Goal: Task Accomplishment & Management: Use online tool/utility

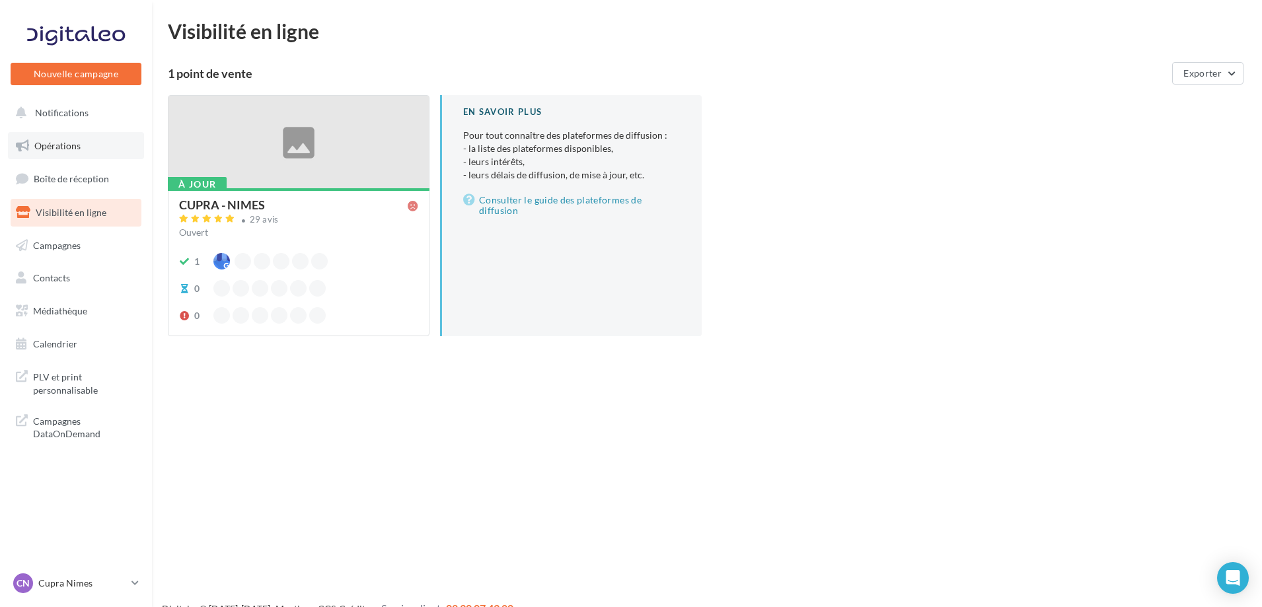
click at [84, 146] on link "Opérations" at bounding box center [76, 146] width 136 height 28
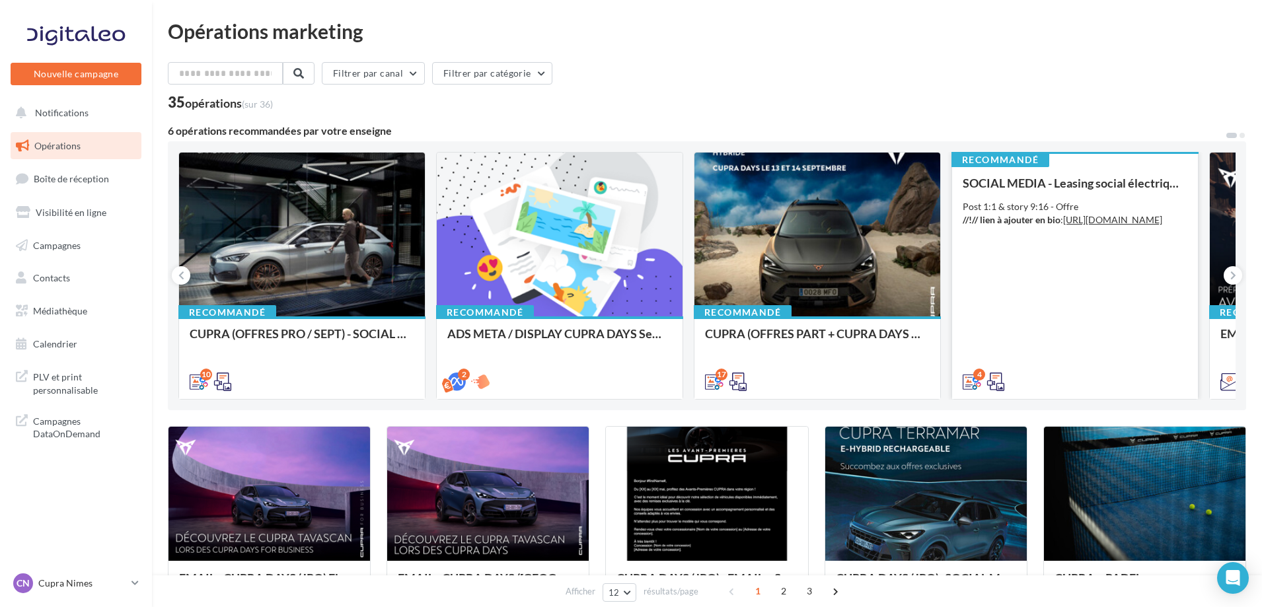
click at [1116, 273] on div "SOCIAL MEDIA - Leasing social électrique - CUPRA Born Post 1:1 & story 9:16 - O…" at bounding box center [1075, 281] width 225 height 211
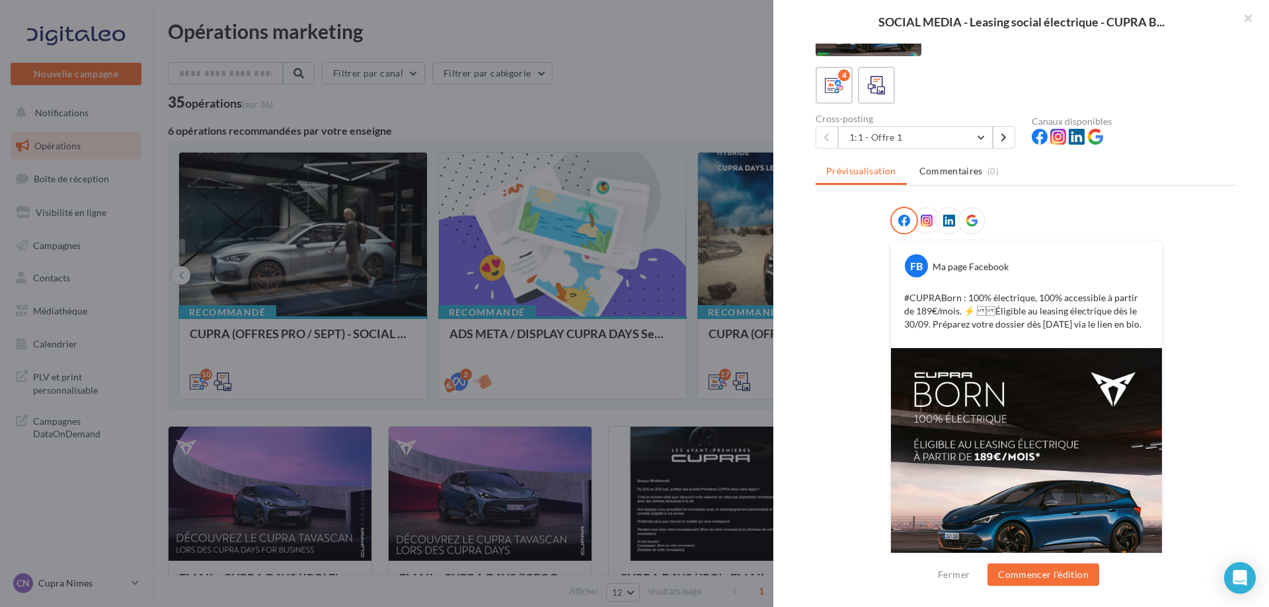
scroll to position [128, 0]
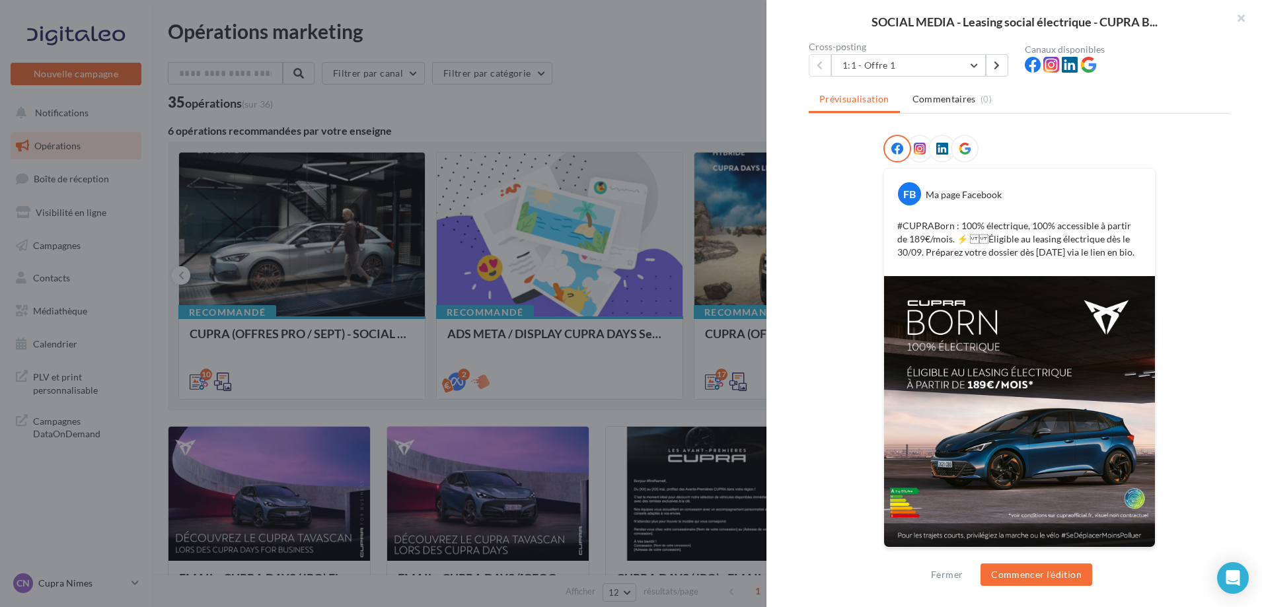
click at [626, 241] on div at bounding box center [631, 303] width 1262 height 607
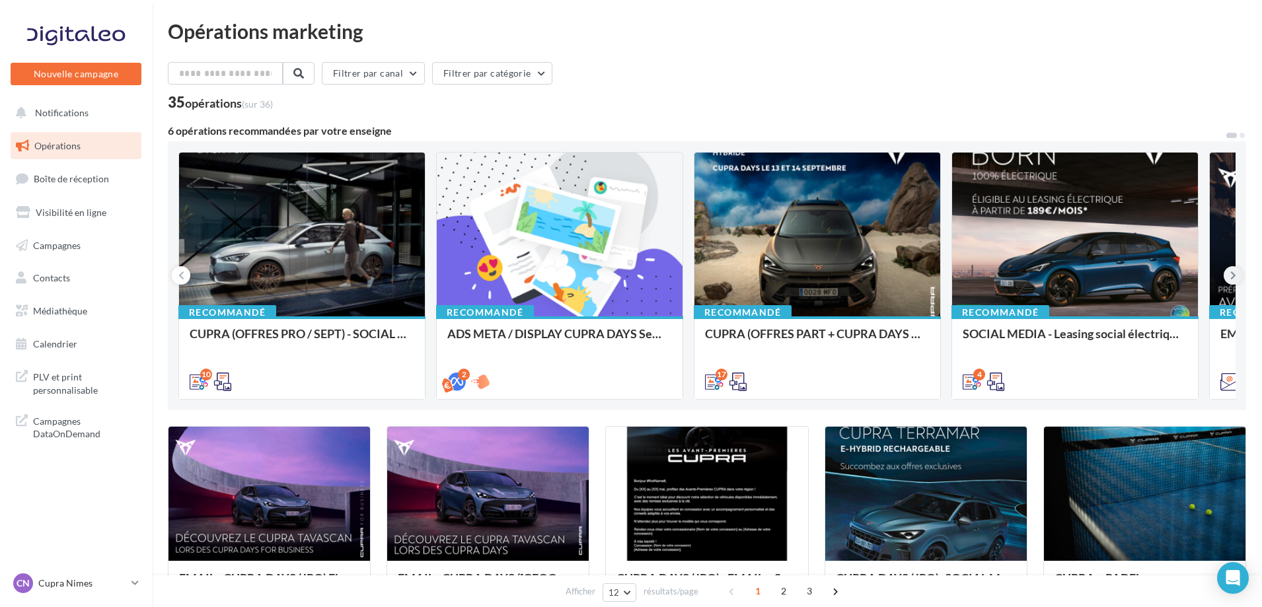
click at [1231, 280] on icon at bounding box center [1234, 275] width 6 height 13
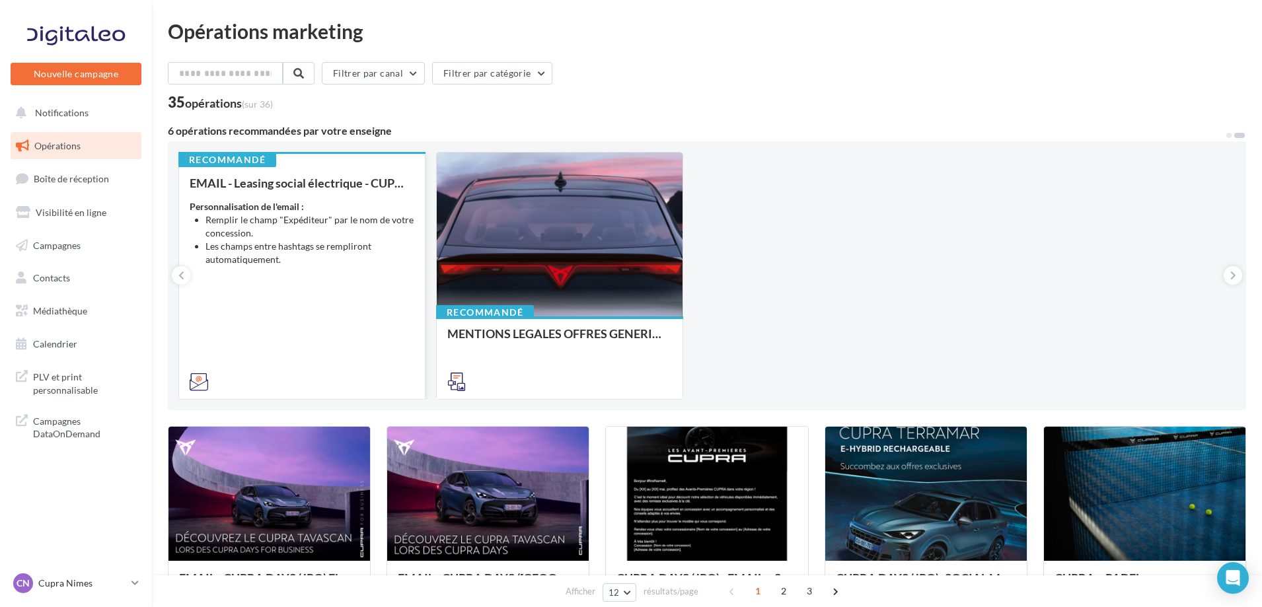
click at [333, 279] on div "EMAIL - Leasing social électrique - CUPRA Born One Personnalisation de l'email …" at bounding box center [302, 281] width 225 height 211
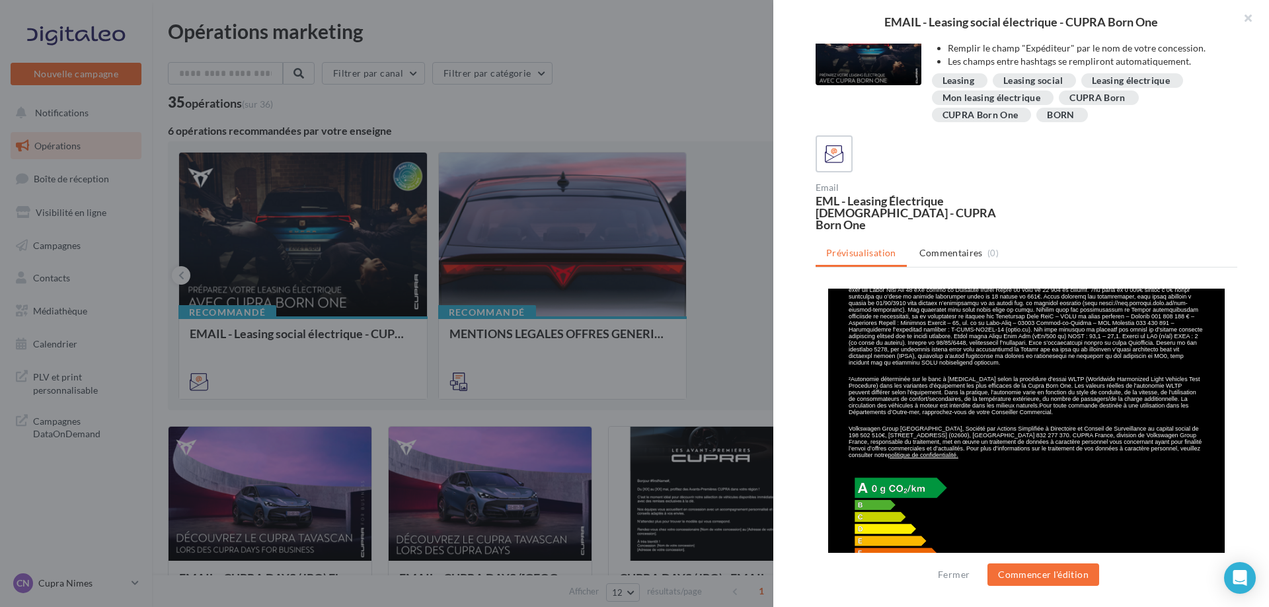
scroll to position [42, 0]
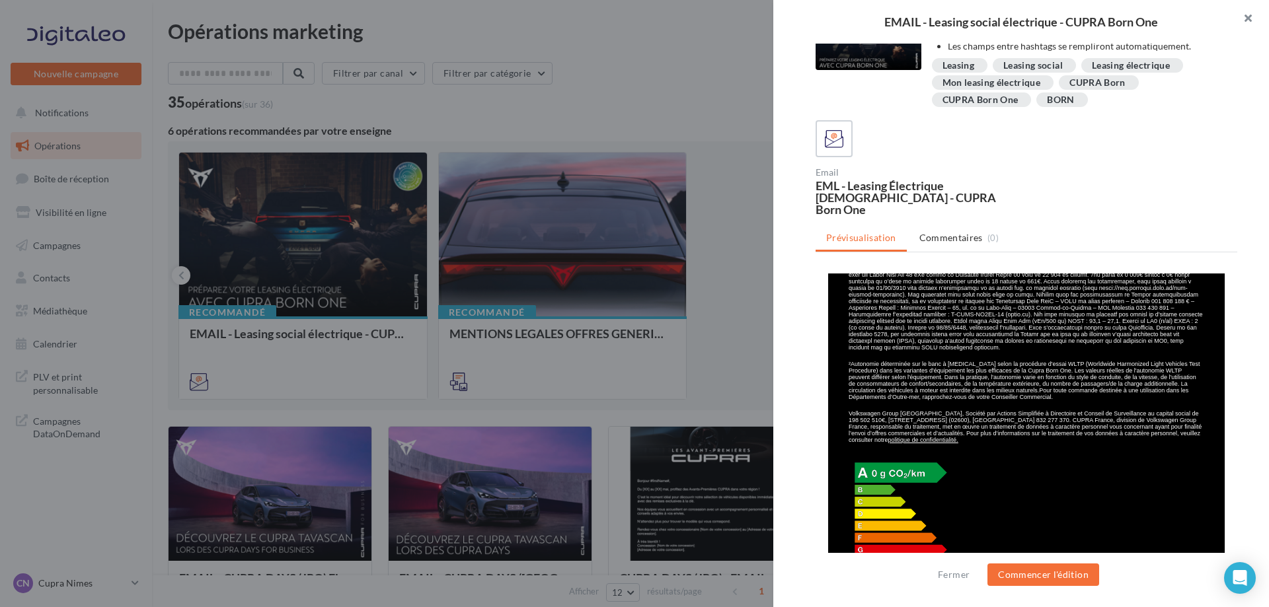
click at [1250, 13] on button "button" at bounding box center [1242, 20] width 53 height 40
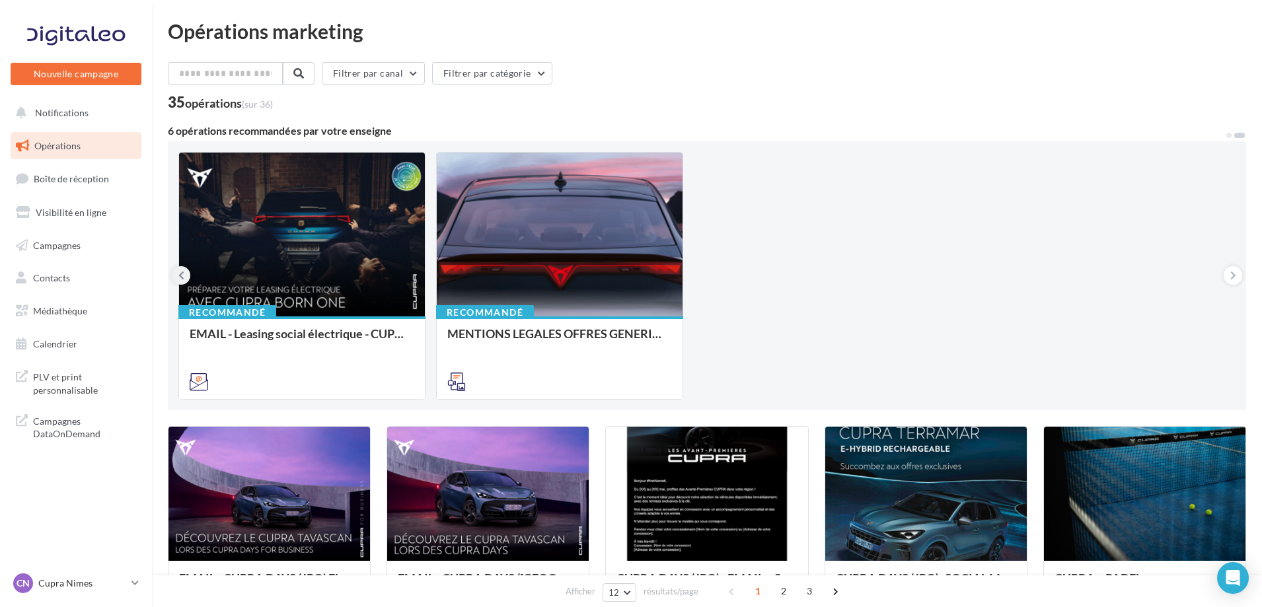
click at [176, 278] on button at bounding box center [181, 275] width 19 height 19
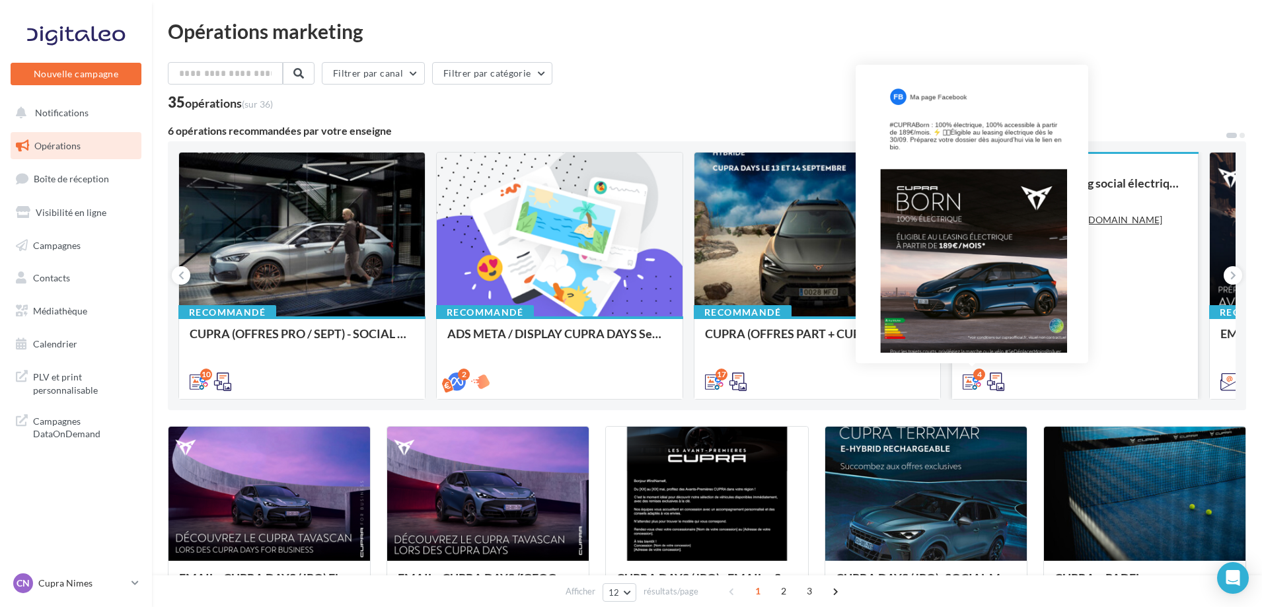
click at [972, 382] on icon at bounding box center [972, 382] width 19 height 19
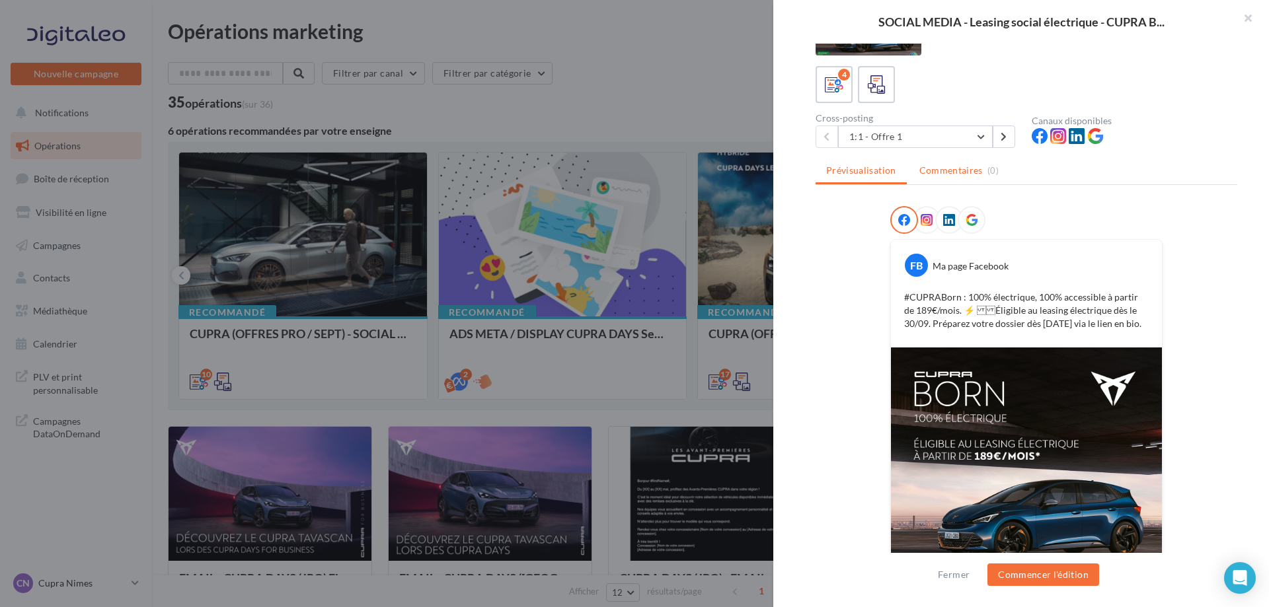
scroll to position [128, 0]
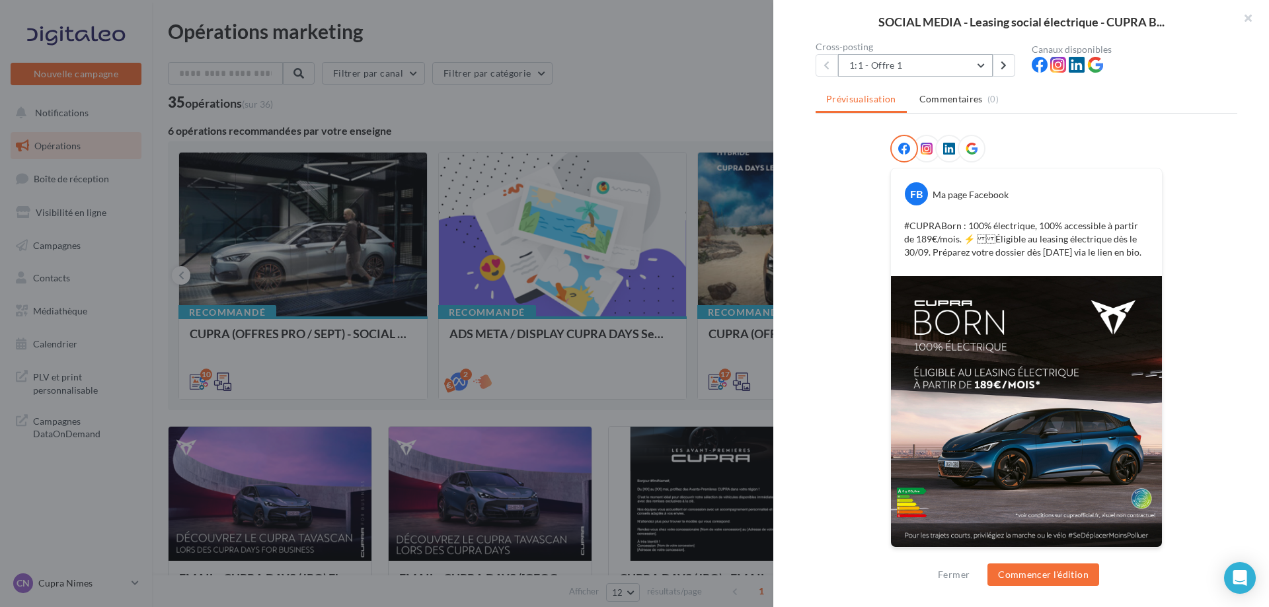
click at [982, 68] on button "1:1 - Offre 1" at bounding box center [915, 65] width 155 height 22
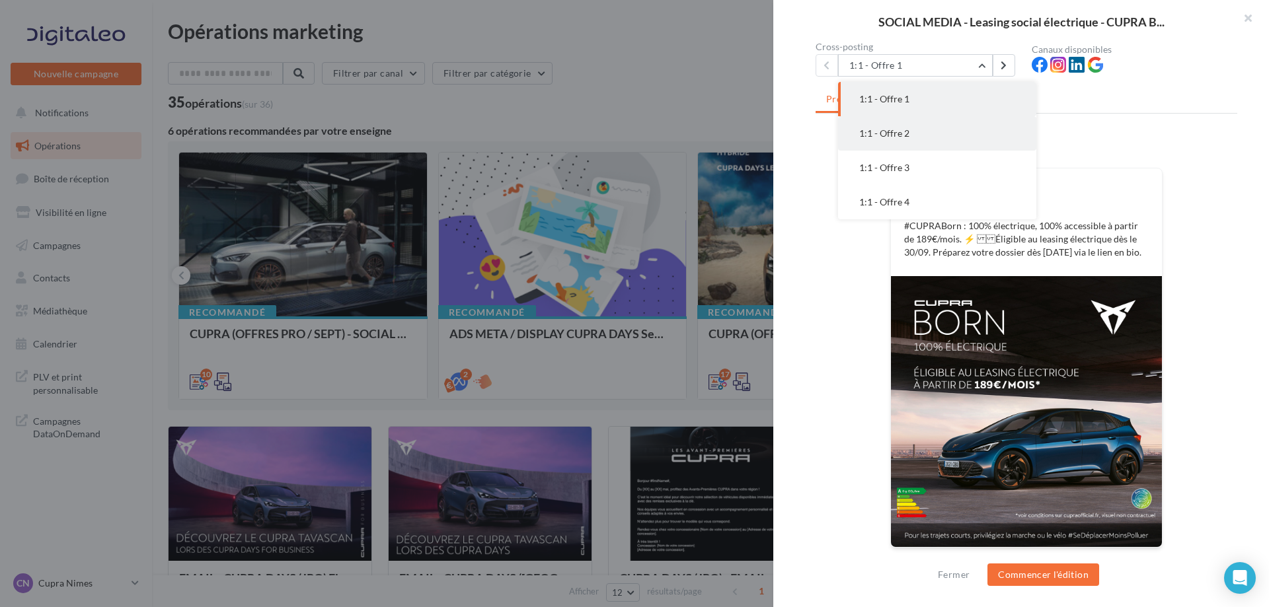
click at [947, 135] on button "1:1 - Offre 2" at bounding box center [937, 133] width 198 height 34
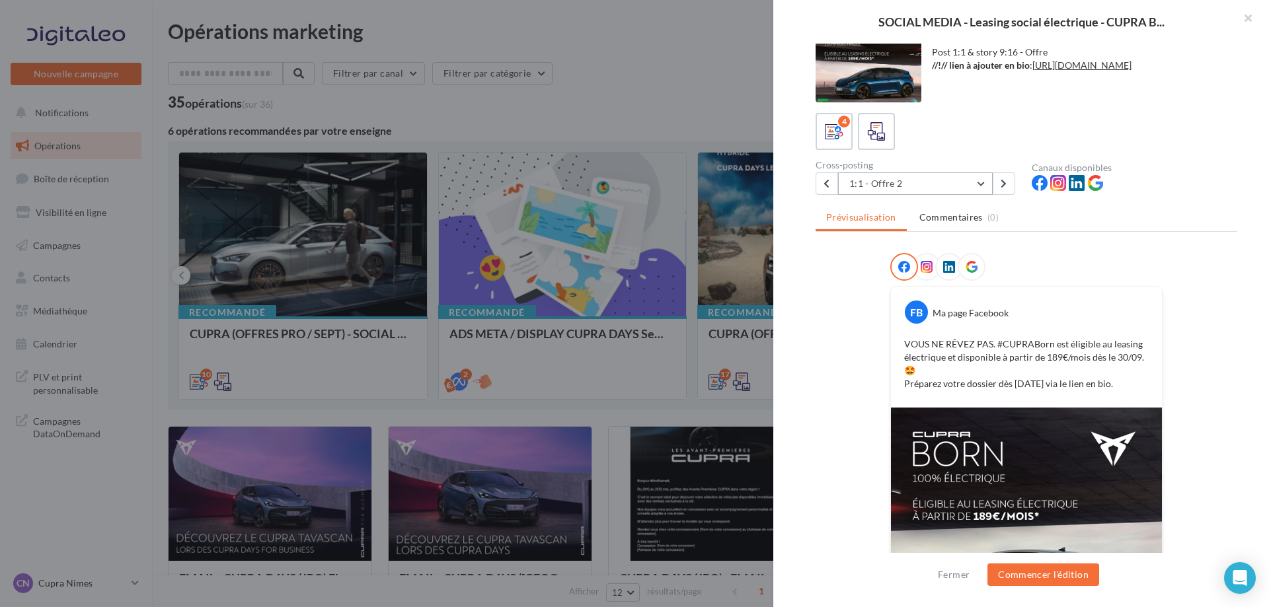
scroll to position [0, 0]
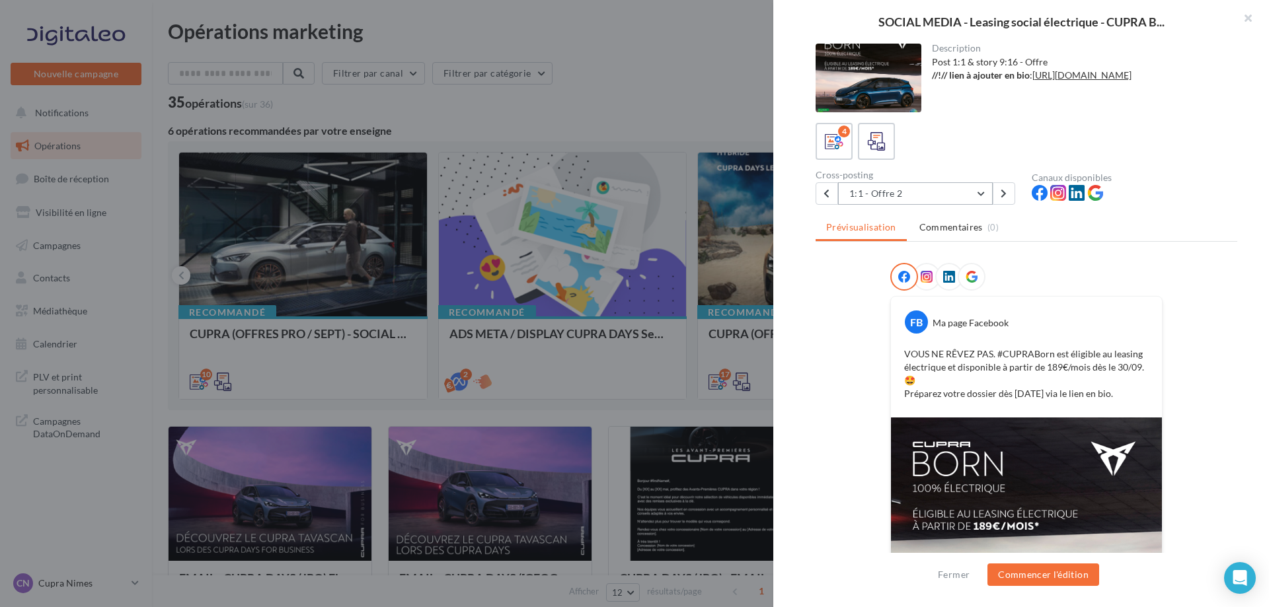
click at [955, 188] on button "1:1 - Offre 2" at bounding box center [915, 193] width 155 height 22
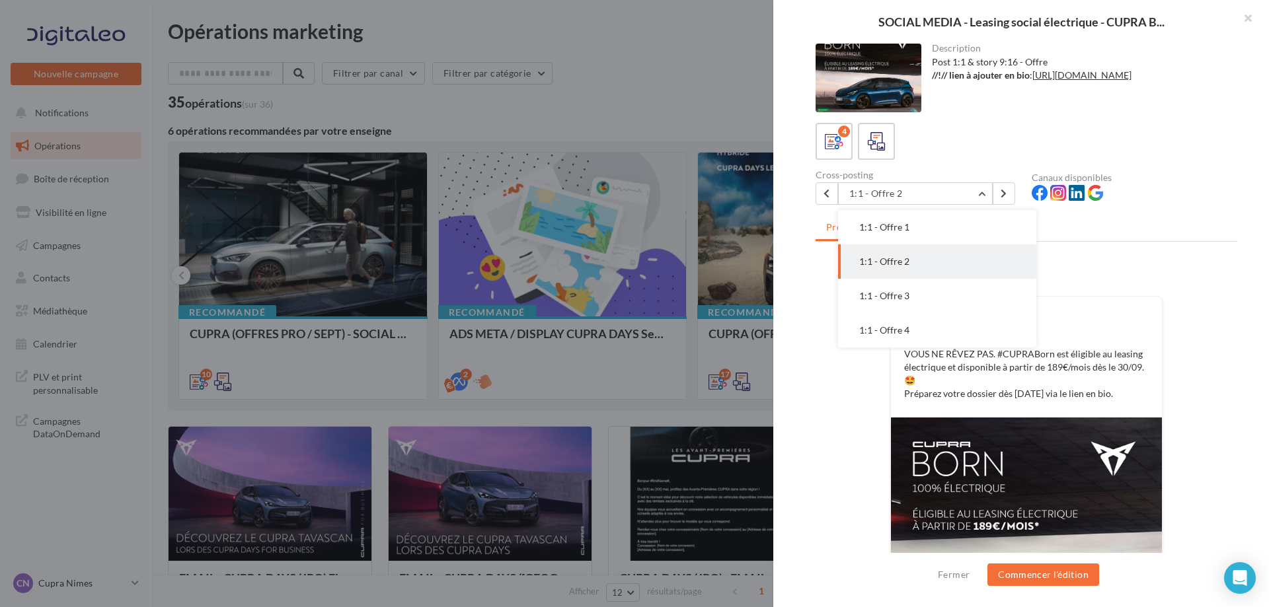
click at [930, 299] on button "1:1 - Offre 3" at bounding box center [937, 296] width 198 height 34
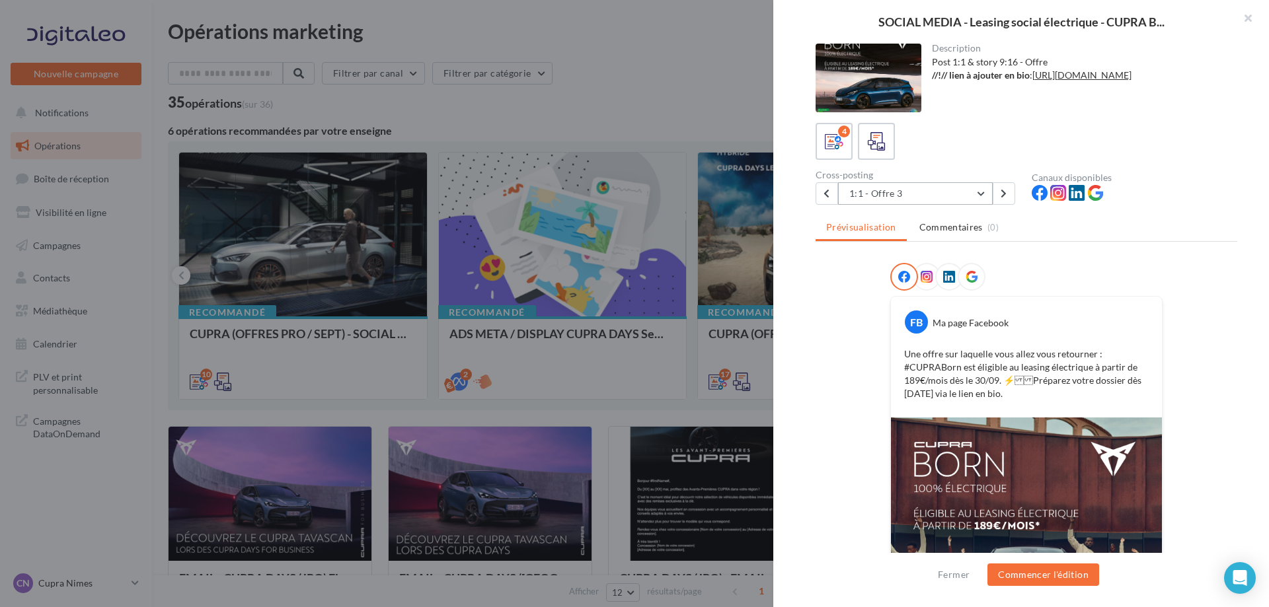
click at [950, 196] on button "1:1 - Offre 3" at bounding box center [915, 193] width 155 height 22
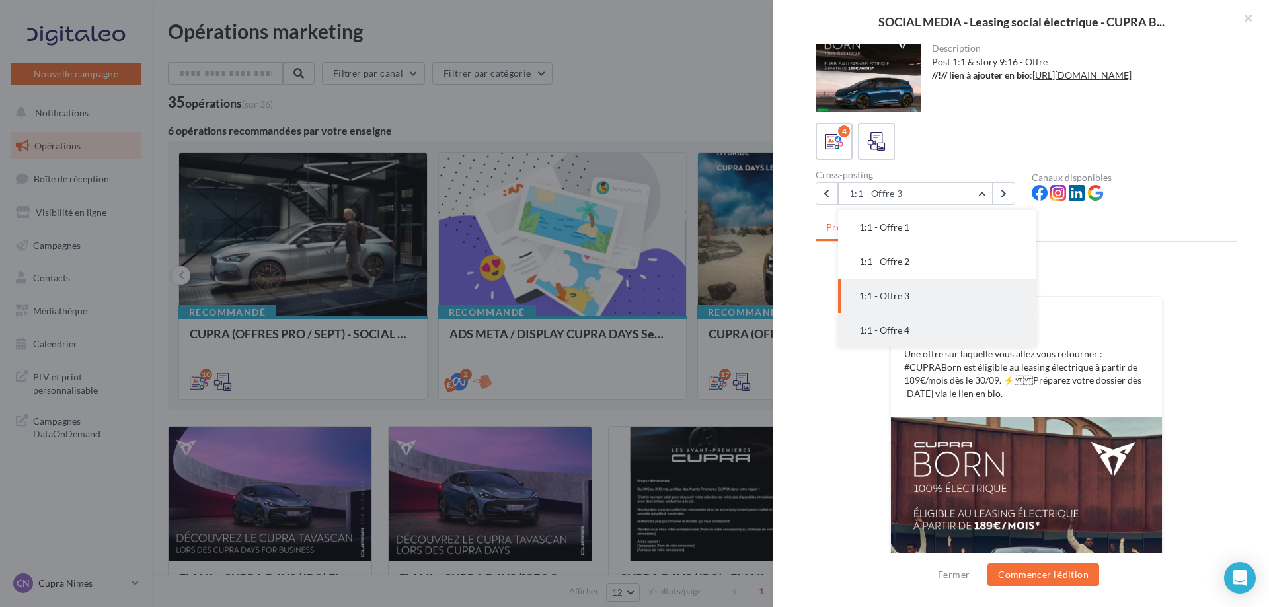
click at [950, 327] on button "1:1 - Offre 4" at bounding box center [937, 330] width 198 height 34
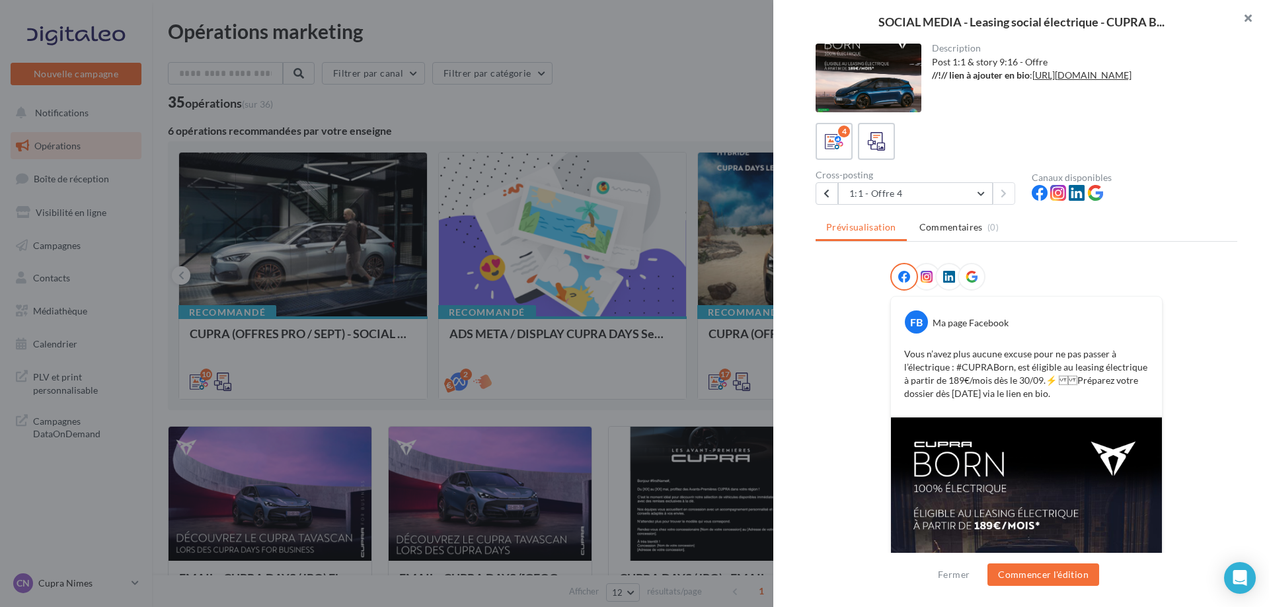
click at [1257, 19] on button "button" at bounding box center [1242, 20] width 53 height 40
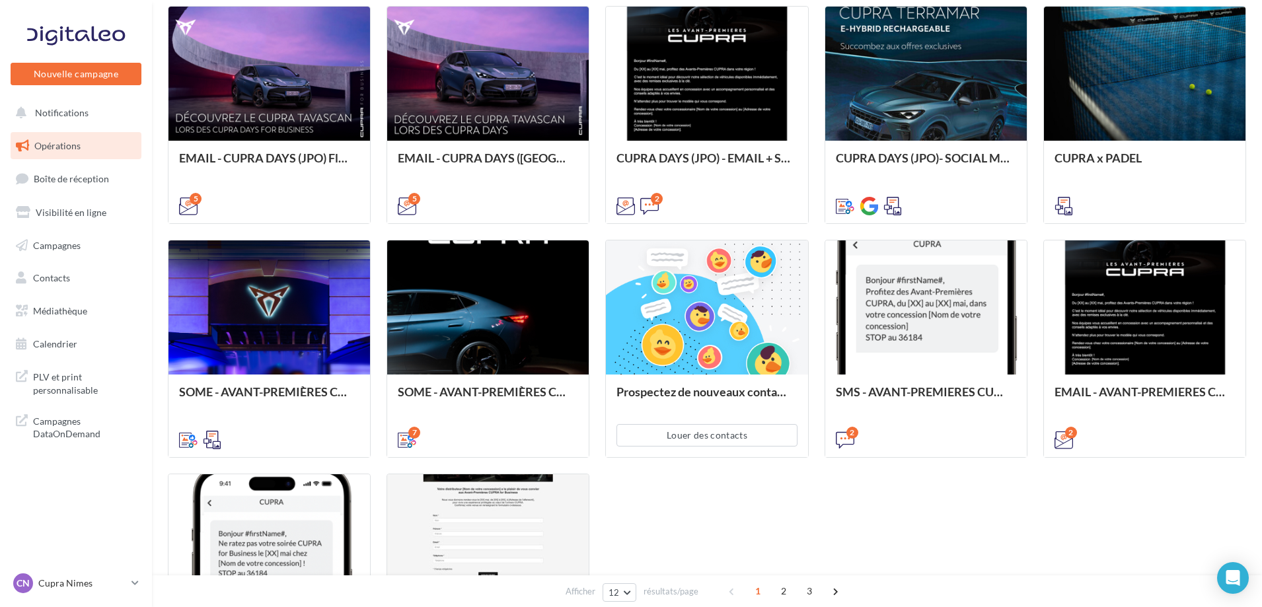
scroll to position [397, 0]
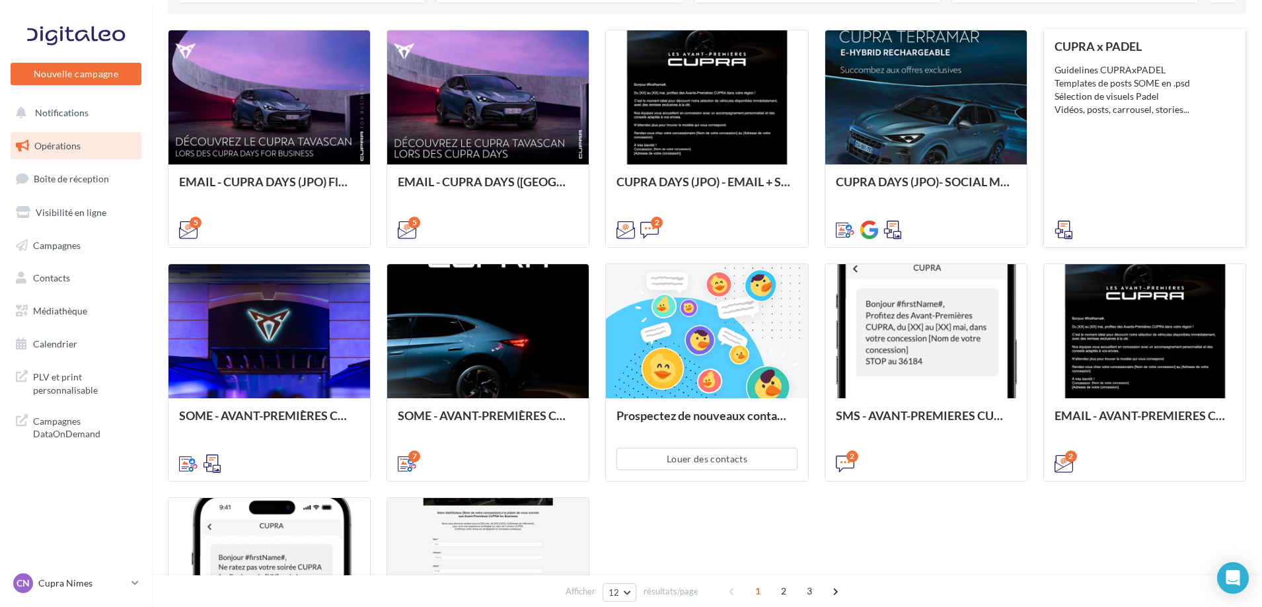
click at [1130, 182] on div "CUPRA x PADEL Guidelines CUPRAxPADEL Templates de posts SOME en .psd Sélection …" at bounding box center [1145, 138] width 180 height 196
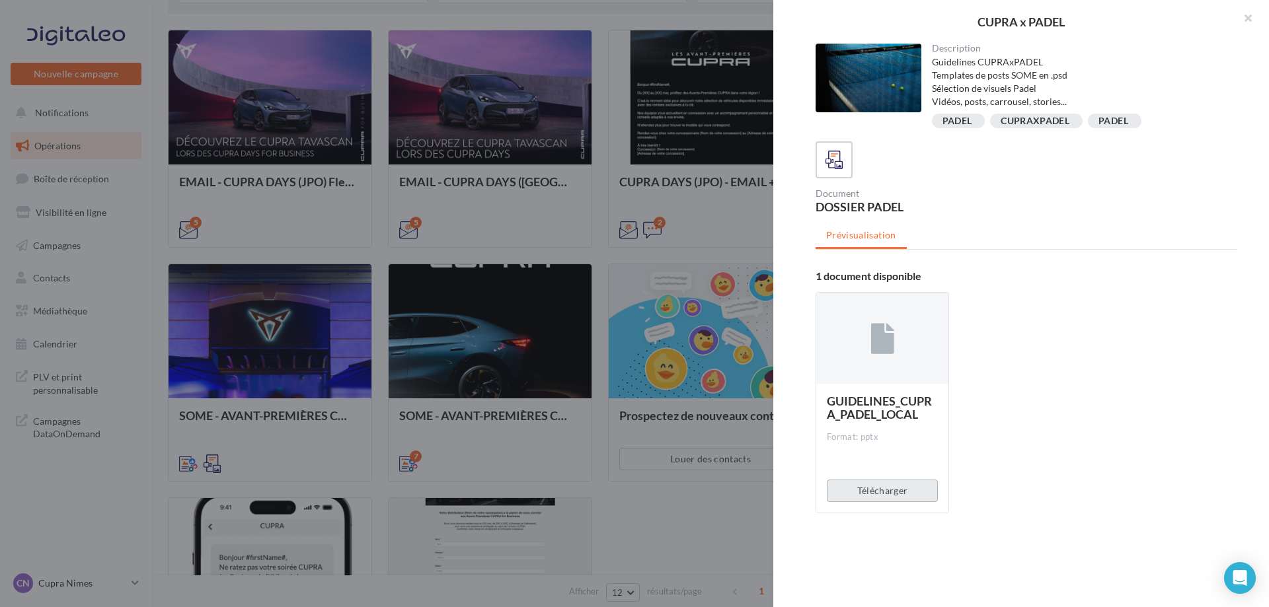
click at [870, 486] on button "Télécharger" at bounding box center [882, 491] width 111 height 22
click at [871, 491] on button "Télécharger" at bounding box center [882, 491] width 111 height 22
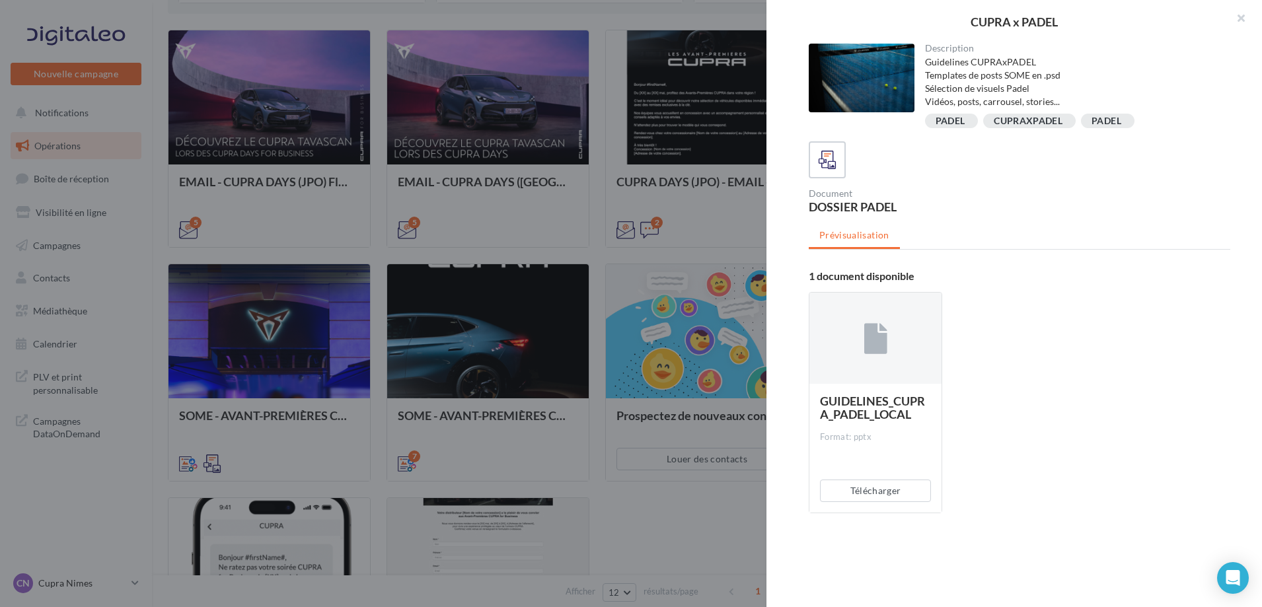
click at [672, 563] on div at bounding box center [631, 303] width 1262 height 607
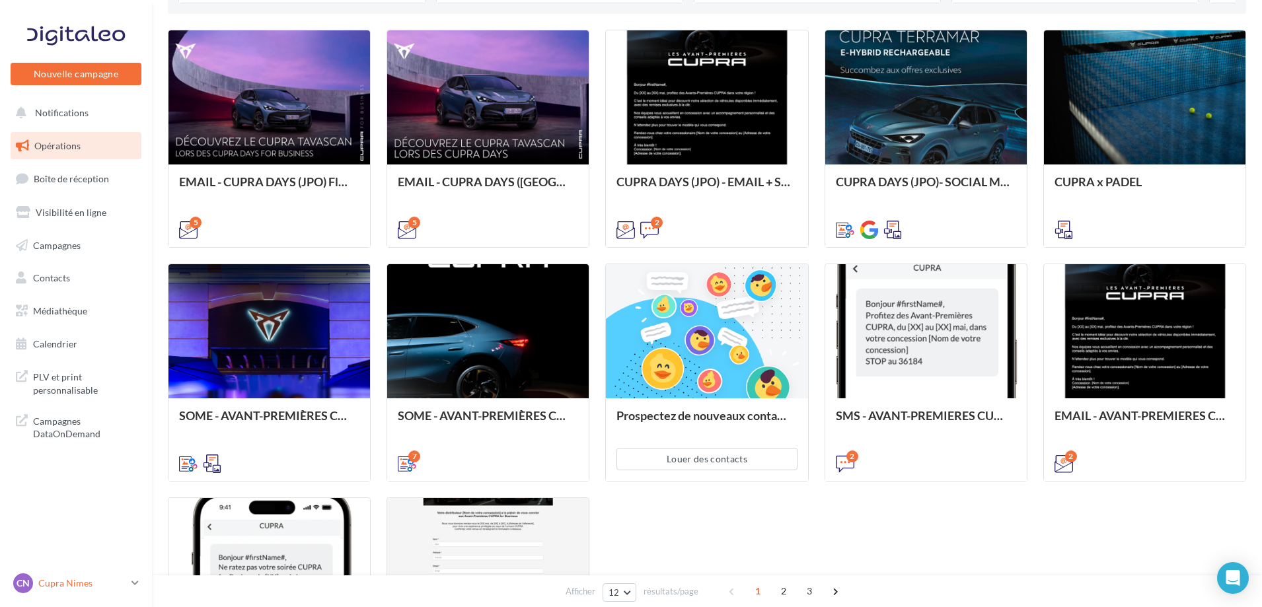
click at [73, 587] on p "Cupra Nimes" at bounding box center [82, 583] width 88 height 13
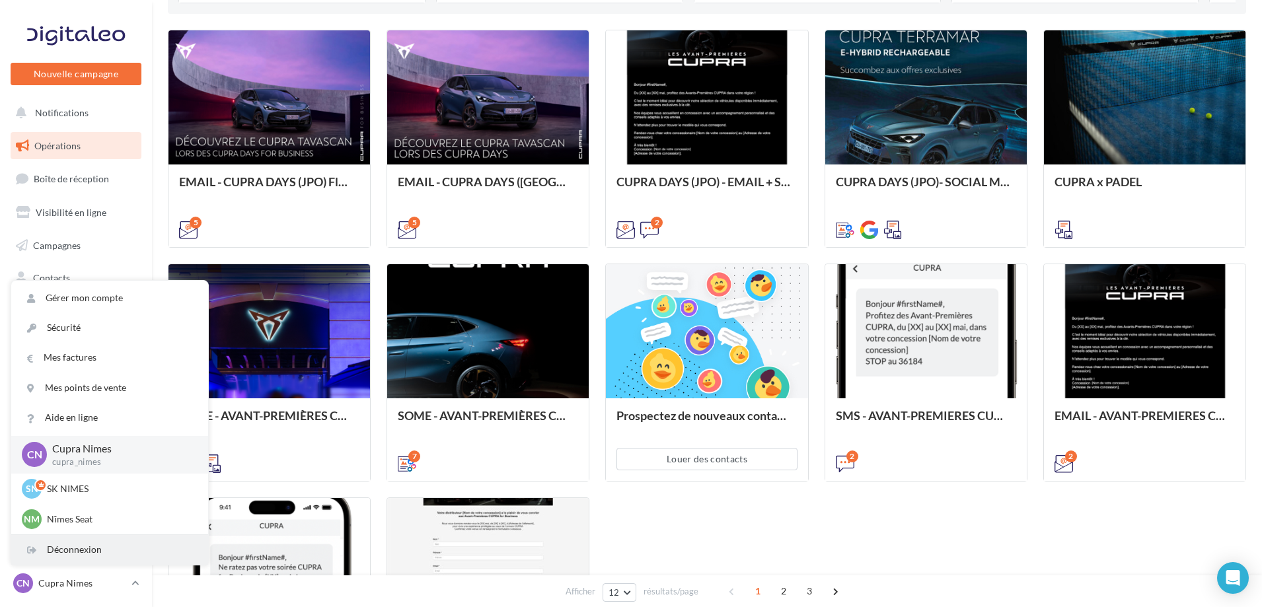
click at [89, 554] on div "Déconnexion" at bounding box center [109, 550] width 197 height 30
